Goal: Transaction & Acquisition: Obtain resource

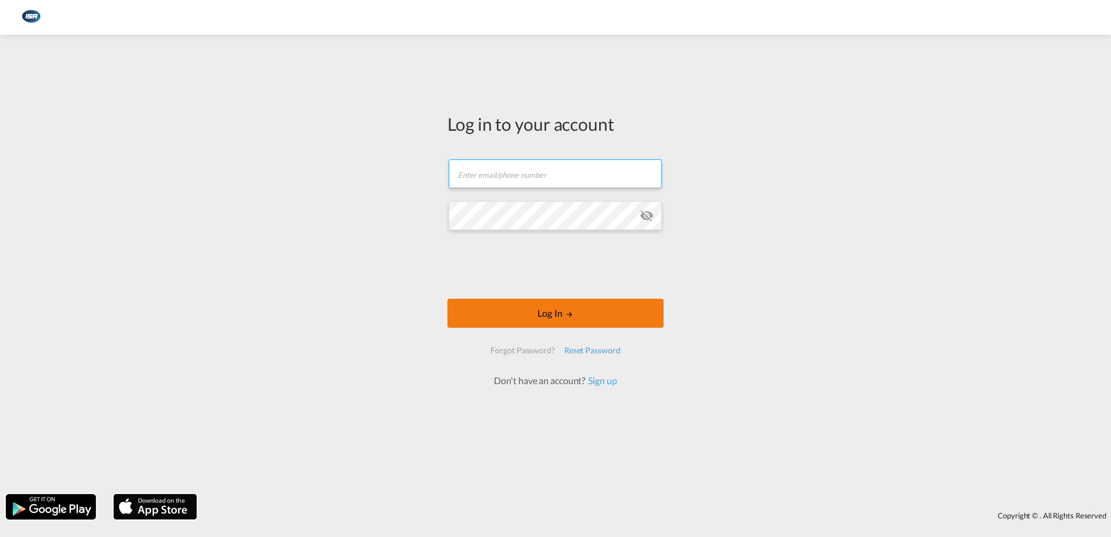
type input "[EMAIL_ADDRESS][DOMAIN_NAME]"
click at [542, 307] on button "Log In" at bounding box center [555, 313] width 216 height 29
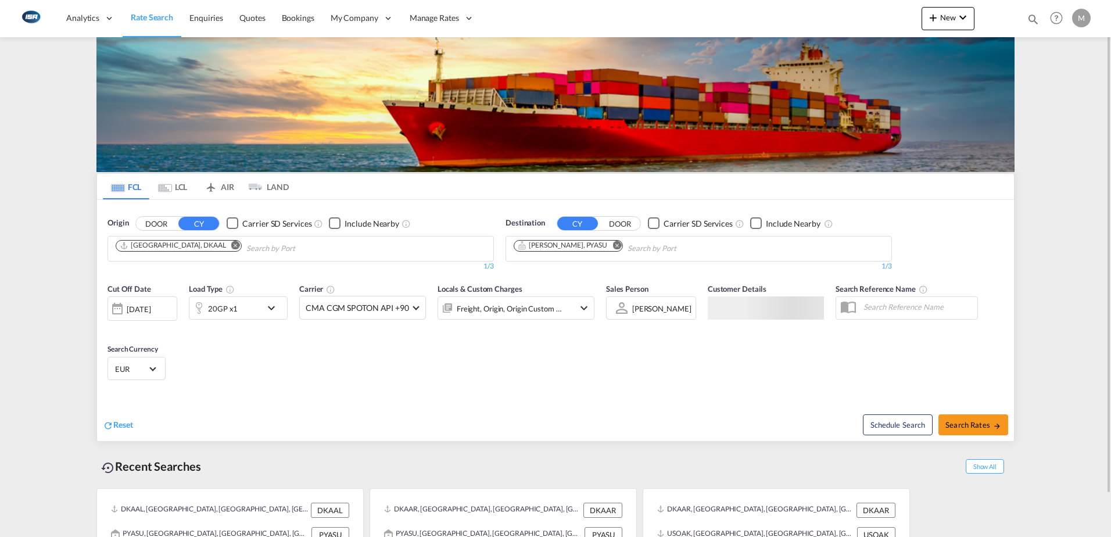
click at [231, 245] on md-icon "Remove" at bounding box center [235, 245] width 9 height 9
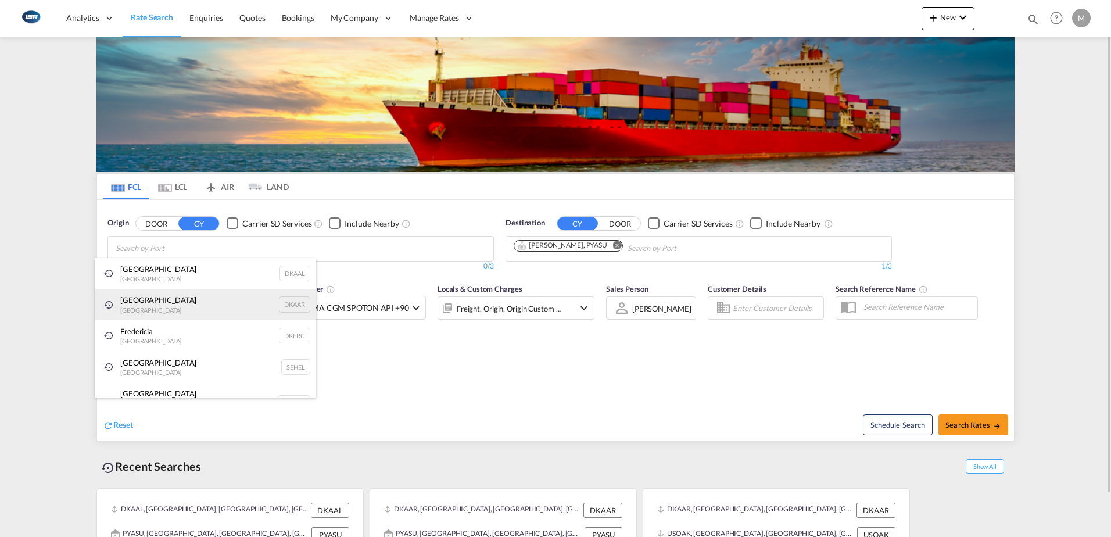
click at [134, 301] on div "Aarhus [GEOGRAPHIC_DATA] DKAAR" at bounding box center [205, 304] width 221 height 31
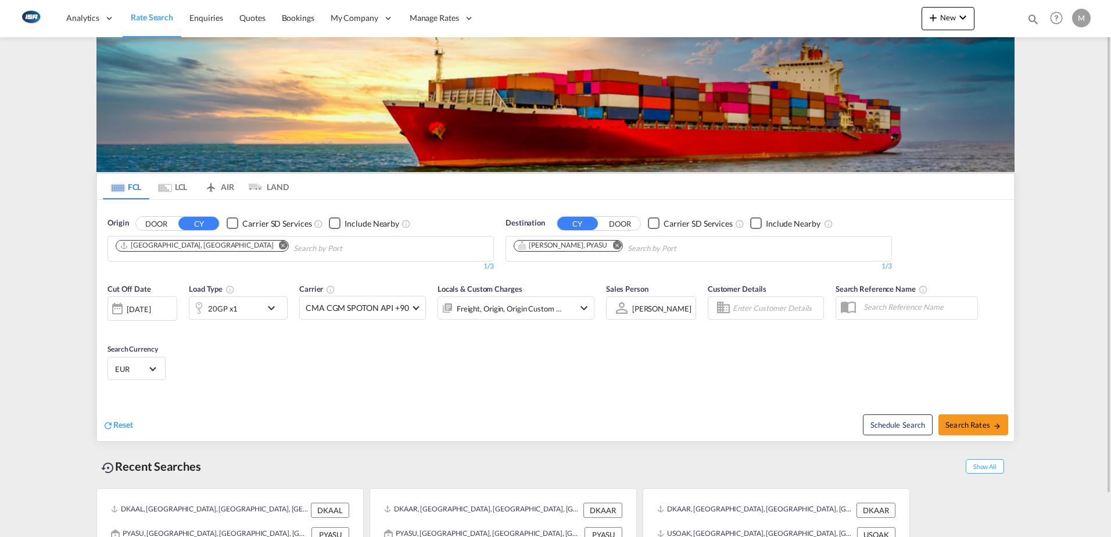
click at [612, 246] on md-icon "Remove" at bounding box center [616, 245] width 9 height 9
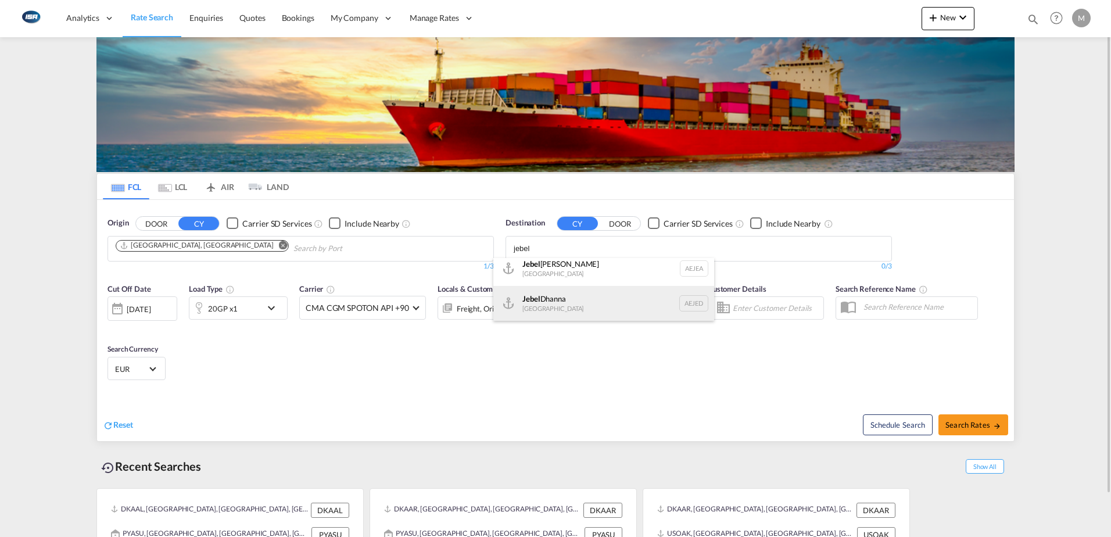
scroll to position [7, 0]
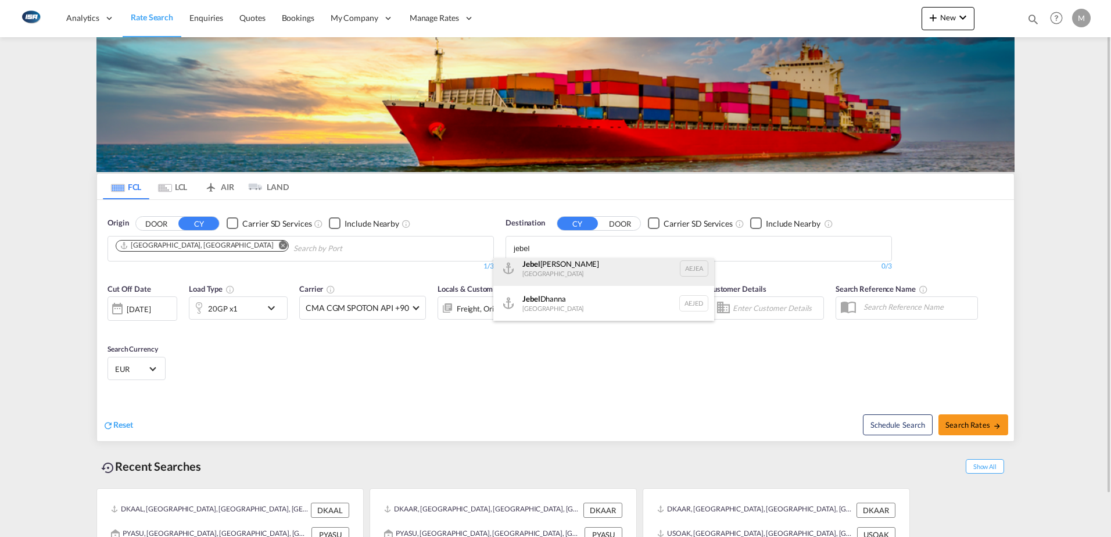
type input "jebel"
click at [582, 270] on div "[GEOGRAPHIC_DATA] [GEOGRAPHIC_DATA]" at bounding box center [603, 268] width 221 height 35
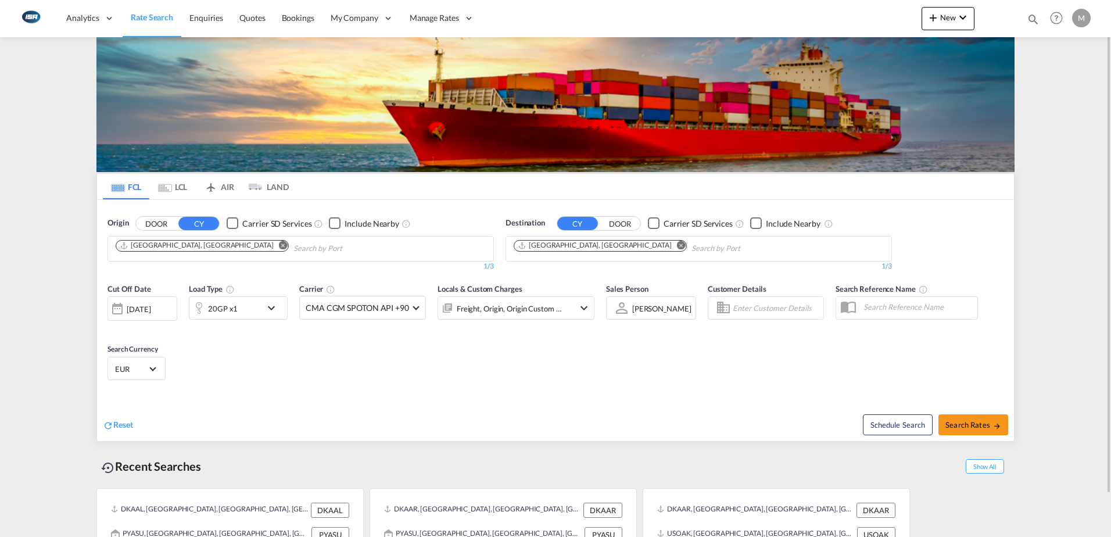
scroll to position [46, 0]
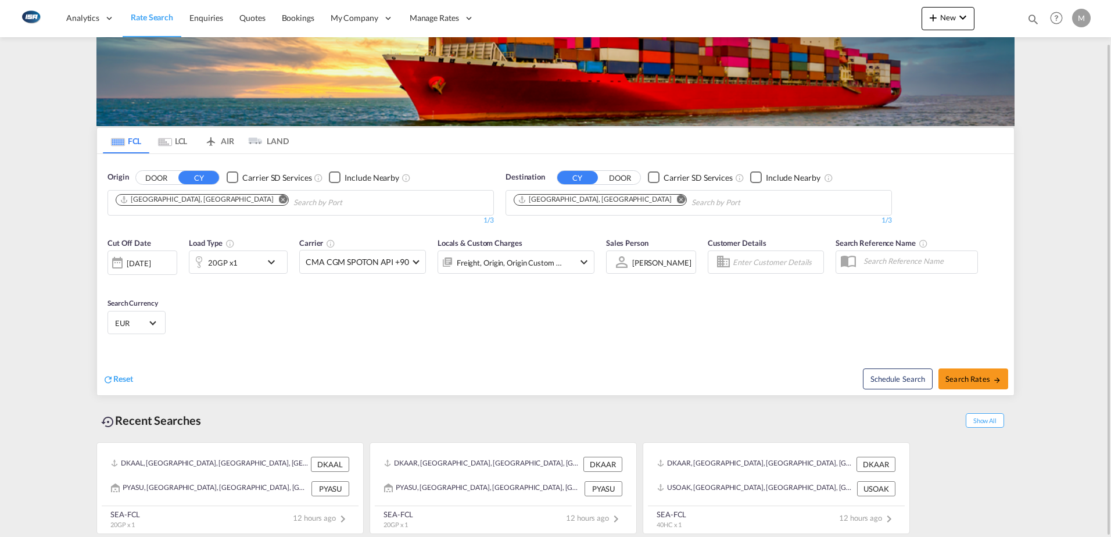
click at [146, 310] on div "Search Currency EUR د.إ AED [GEOGRAPHIC_DATA] Dirham Af AFN Afghan afghani Lek …" at bounding box center [137, 315] width 70 height 49
click at [139, 315] on md-select-value "EUR" at bounding box center [136, 322] width 45 height 16
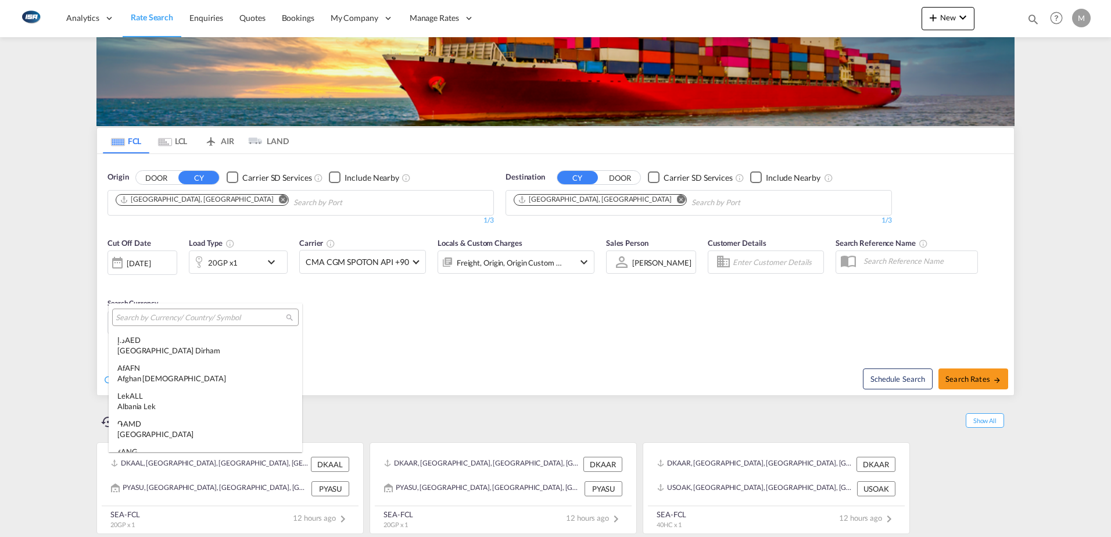
scroll to position [1167, 0]
click at [118, 323] on div at bounding box center [205, 317] width 187 height 17
click at [128, 315] on input "search" at bounding box center [201, 318] width 170 height 10
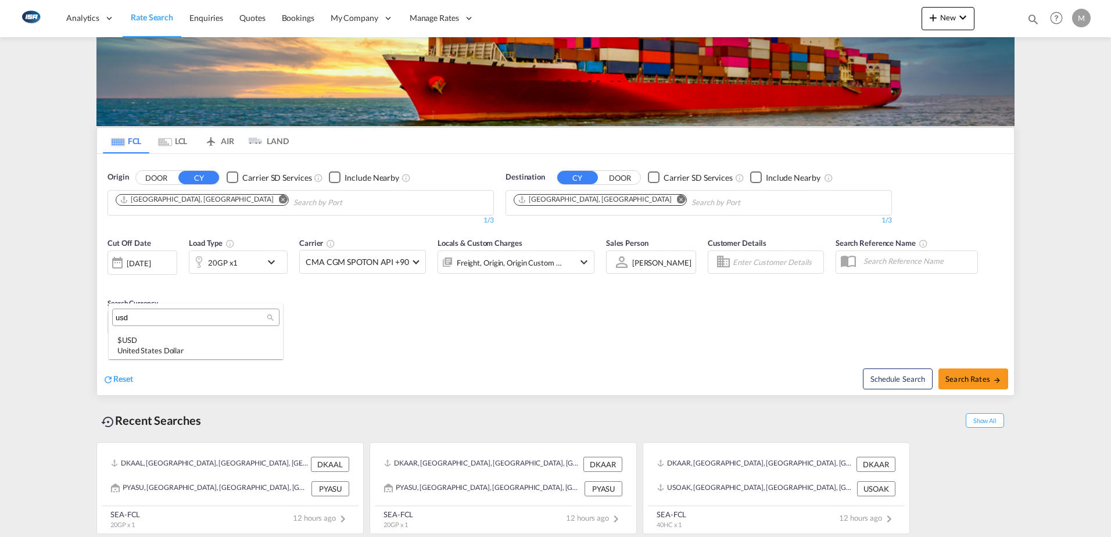
scroll to position [0, 0]
type input "usd"
click at [134, 342] on div "$ USD United States Dollar" at bounding box center [195, 345] width 157 height 21
click at [988, 381] on span "Search Rates" at bounding box center [973, 378] width 56 height 9
type input "DKAAR to AEJEA / [DATE]"
